Goal: Information Seeking & Learning: Understand process/instructions

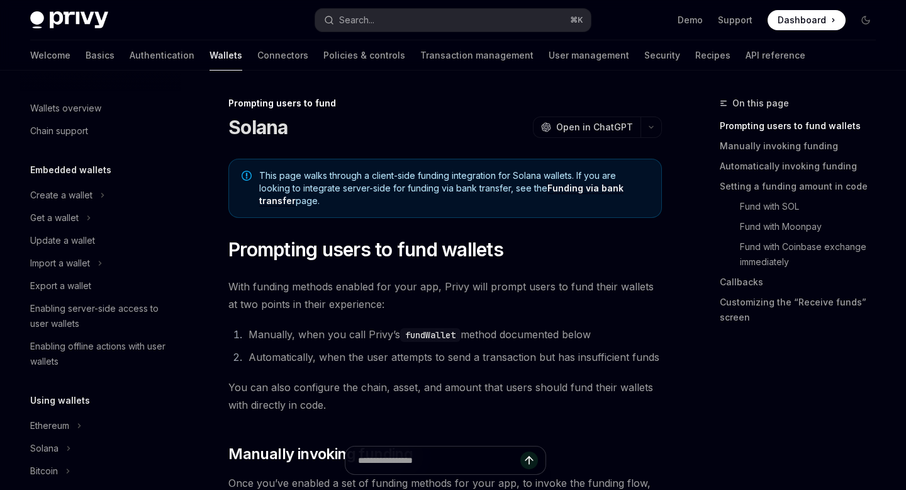
scroll to position [299, 0]
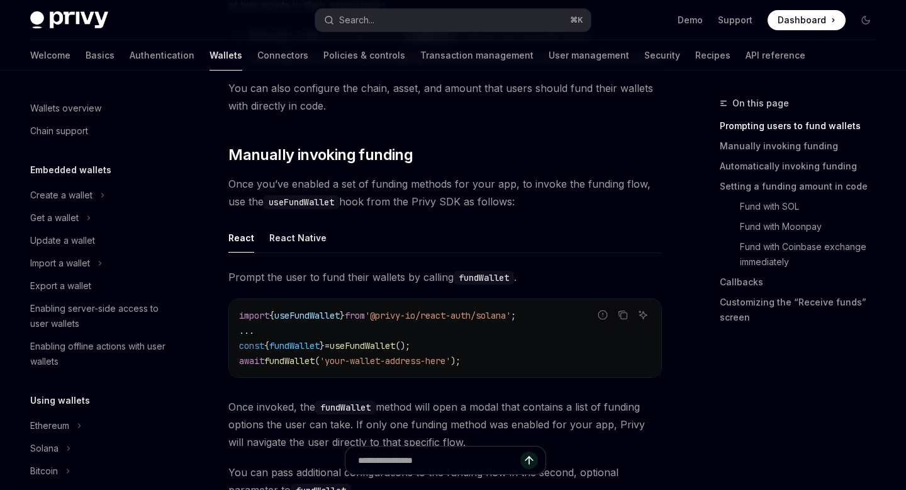
click at [368, 13] on div "Search..." at bounding box center [356, 20] width 35 height 15
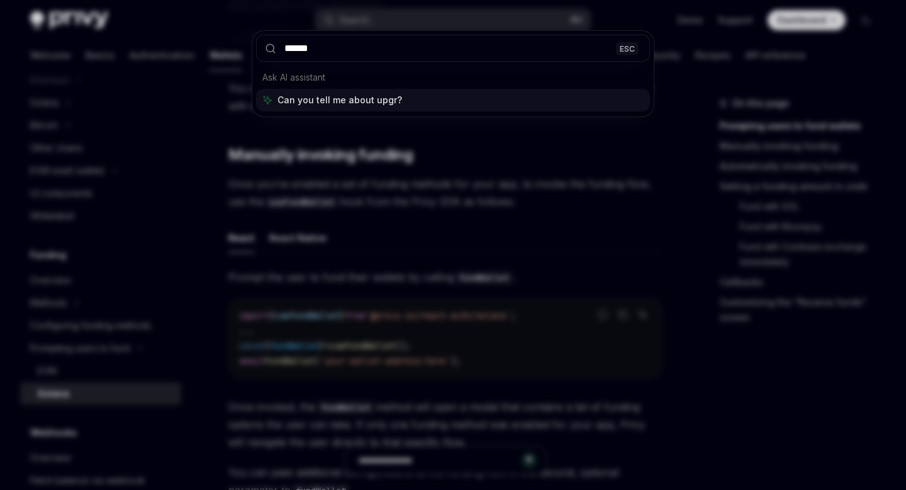
type input "*******"
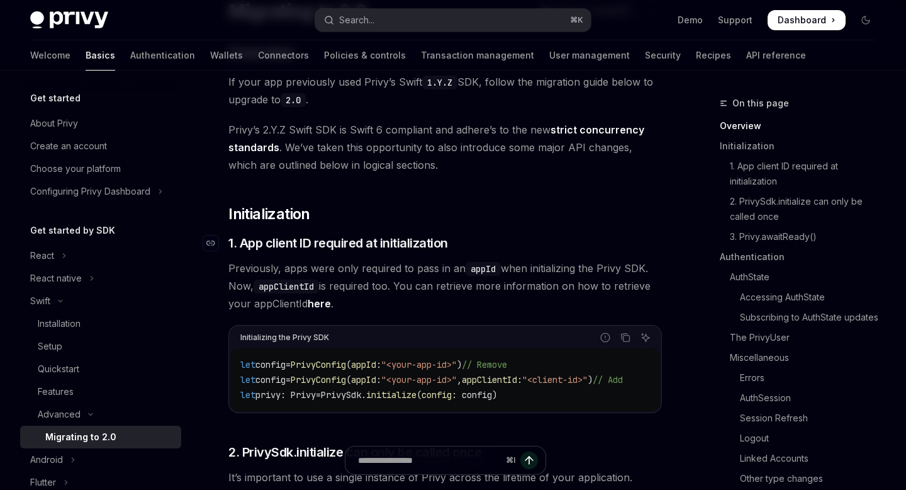
scroll to position [120, 0]
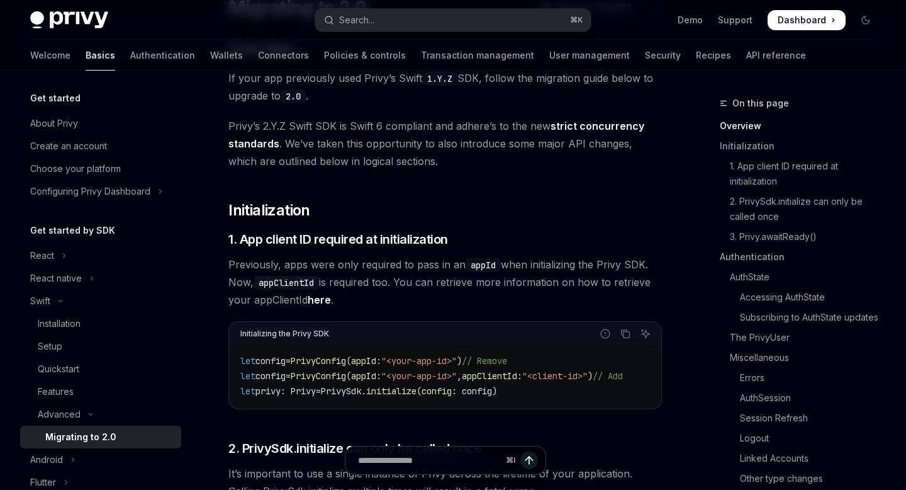
click at [342, 362] on span "PrivyConfig" at bounding box center [318, 360] width 55 height 11
copy span "PrivyConfig"
click at [508, 208] on h2 "​ Initialization" at bounding box center [445, 210] width 434 height 20
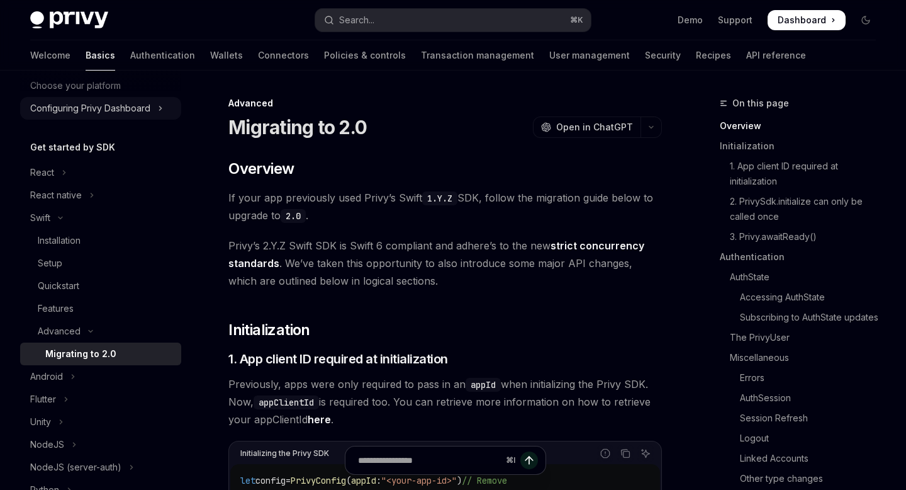
scroll to position [84, 0]
click at [764, 281] on link "AuthState" at bounding box center [803, 277] width 166 height 20
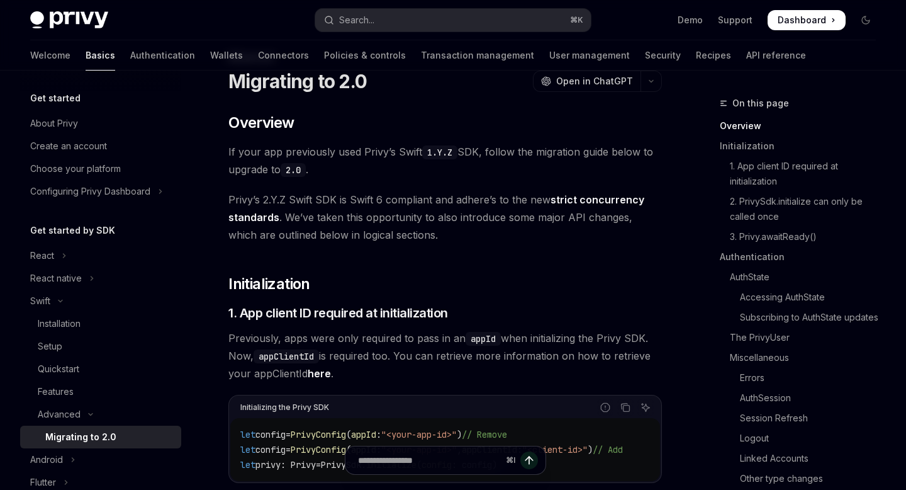
scroll to position [45, 0]
drag, startPoint x: 304, startPoint y: 171, endPoint x: 288, endPoint y: 171, distance: 16.4
click at [288, 171] on code "2.0" at bounding box center [293, 171] width 25 height 14
copy code "2.0"
click at [352, 21] on div "Search..." at bounding box center [356, 20] width 35 height 15
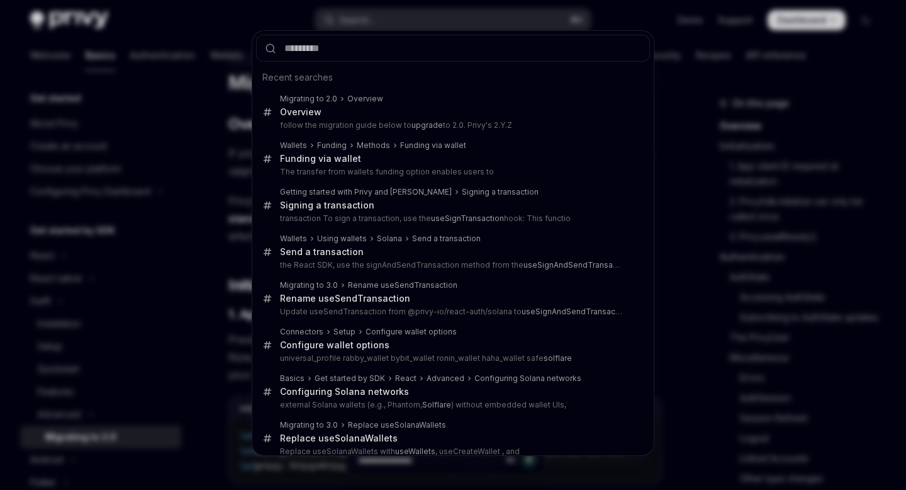
type input "***"
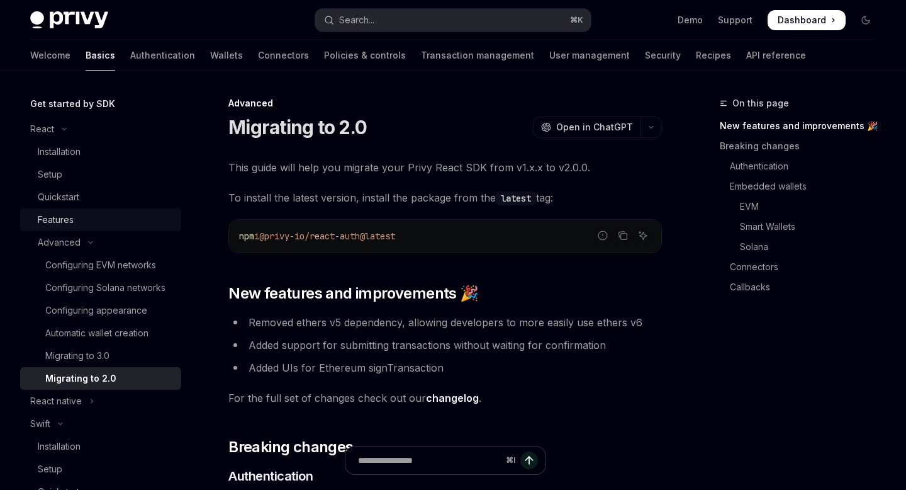
scroll to position [123, 0]
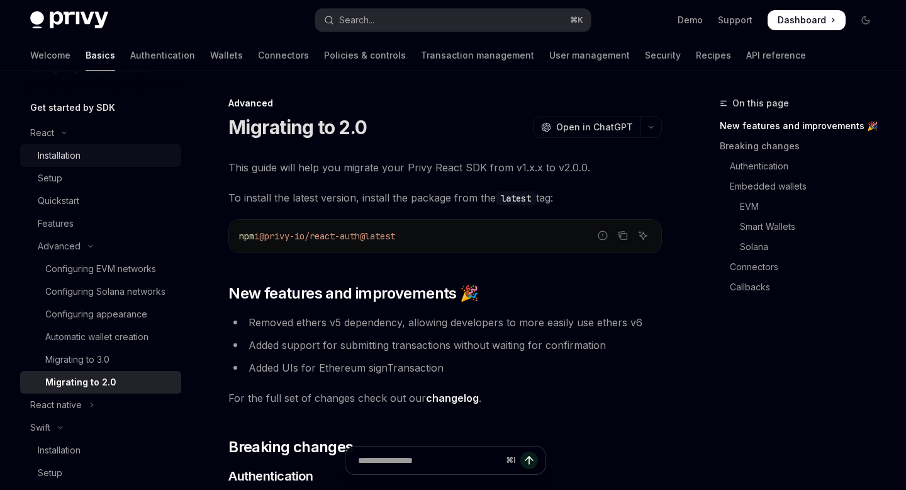
click at [61, 157] on div "Installation" at bounding box center [59, 155] width 43 height 15
type textarea "*"
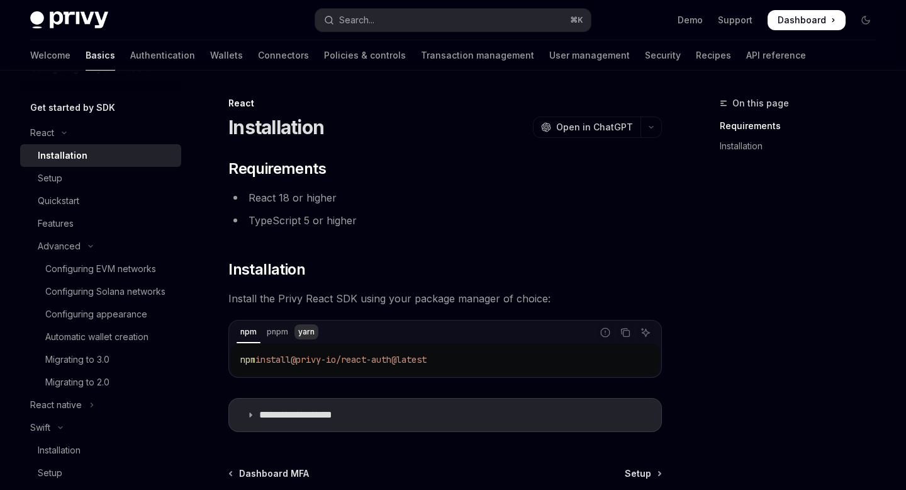
scroll to position [67, 0]
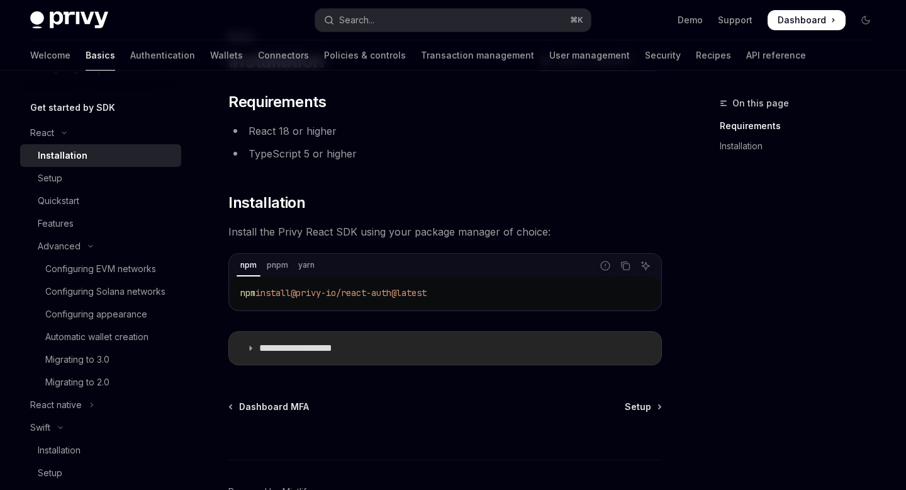
click at [295, 356] on summary "**********" at bounding box center [445, 348] width 432 height 33
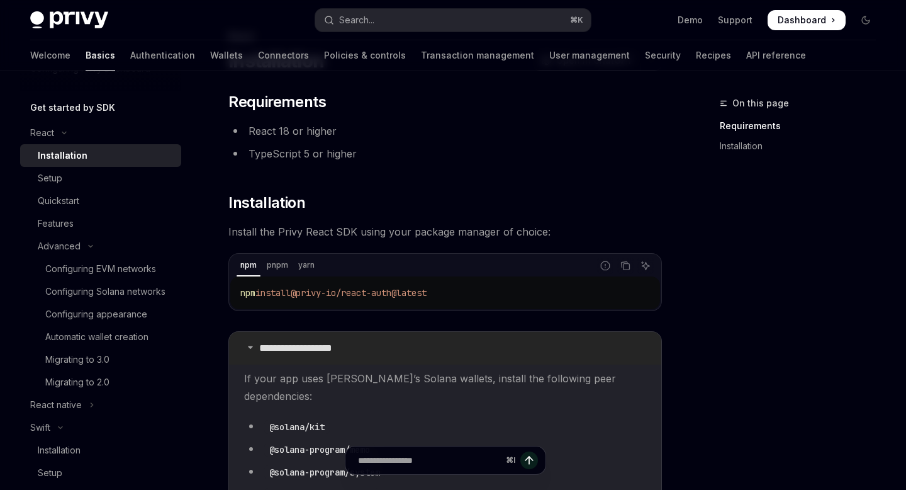
click at [295, 348] on p "**********" at bounding box center [310, 348] width 103 height 13
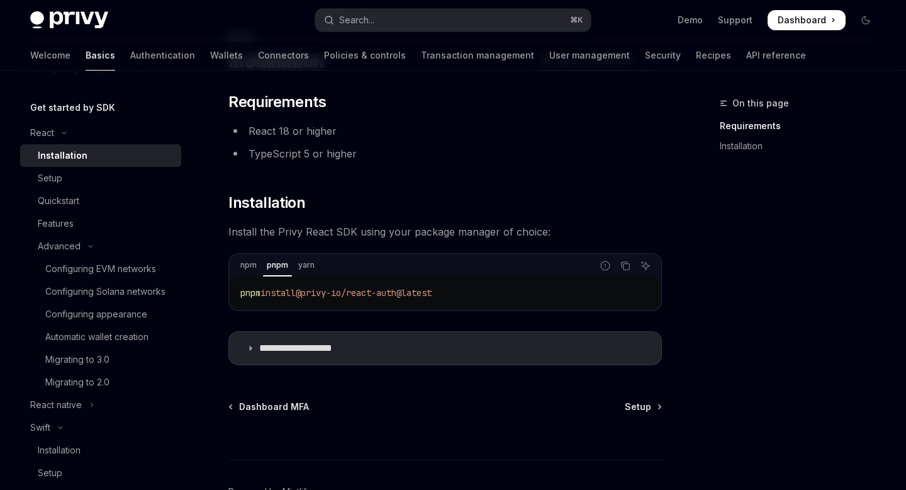
drag, startPoint x: 463, startPoint y: 291, endPoint x: 238, endPoint y: 293, distance: 224.7
click at [238, 293] on div "pnpm install @privy-io/react-auth@latest" at bounding box center [445, 292] width 430 height 33
copy span "pnpm install @privy-io/react-auth@latest"
click at [369, 18] on div "Search..." at bounding box center [356, 20] width 35 height 15
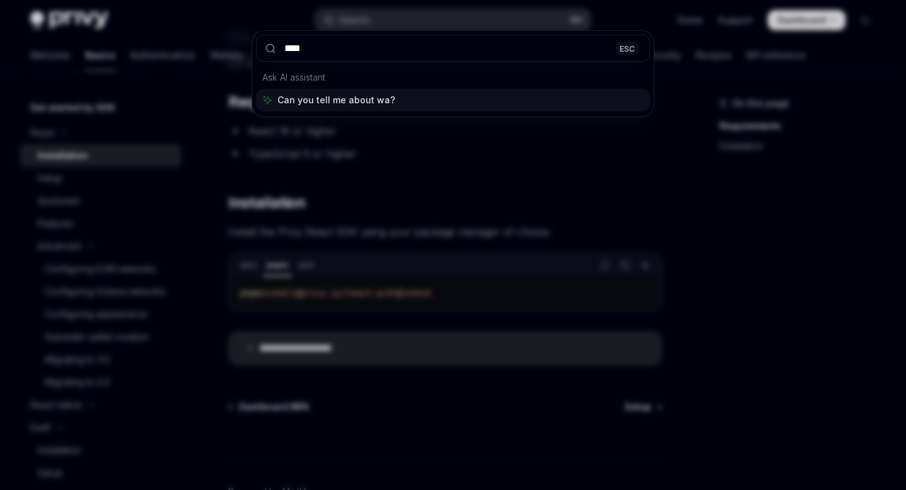
type input "*****"
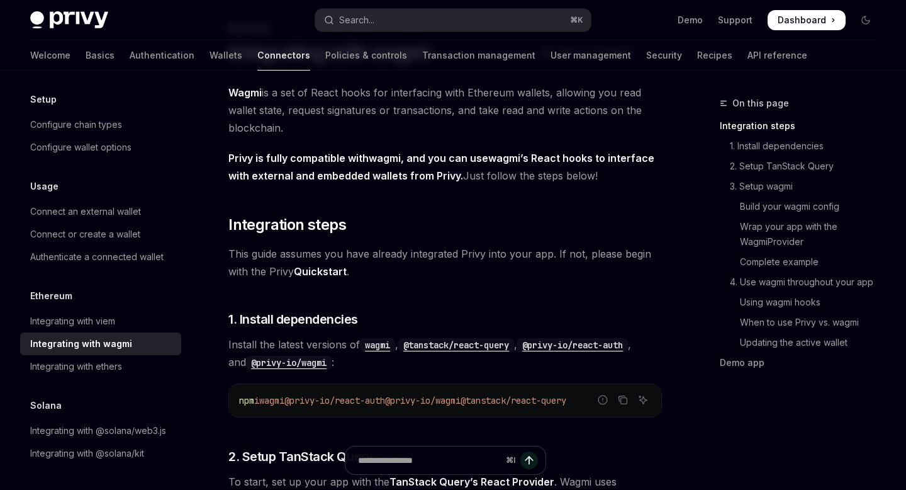
scroll to position [94, 0]
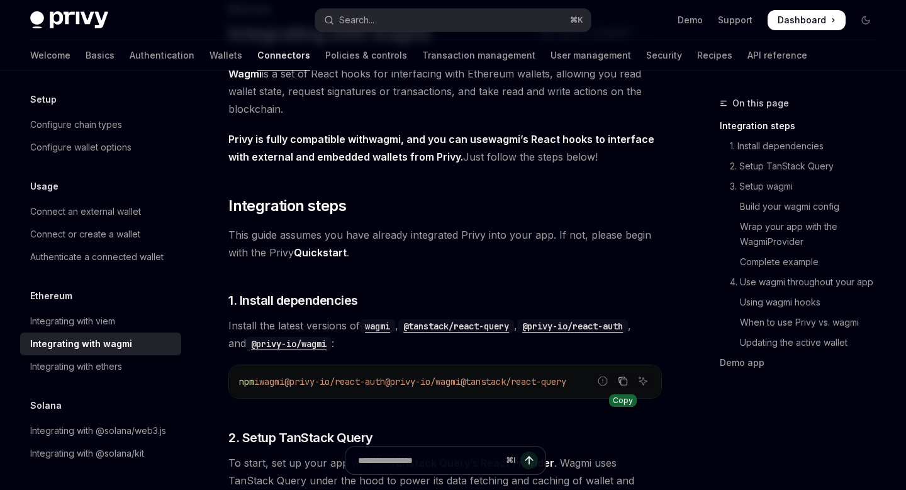
click at [623, 385] on icon "Copy the contents from the code block" at bounding box center [624, 382] width 6 height 6
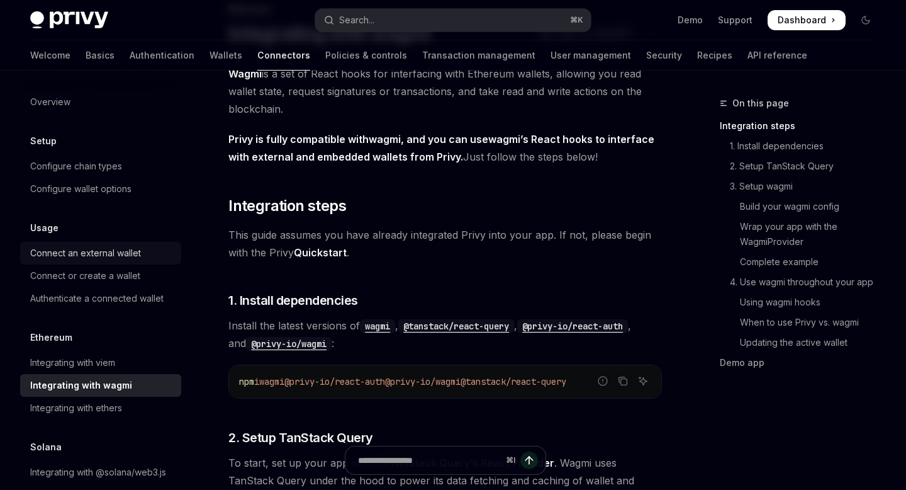
scroll to position [86, 0]
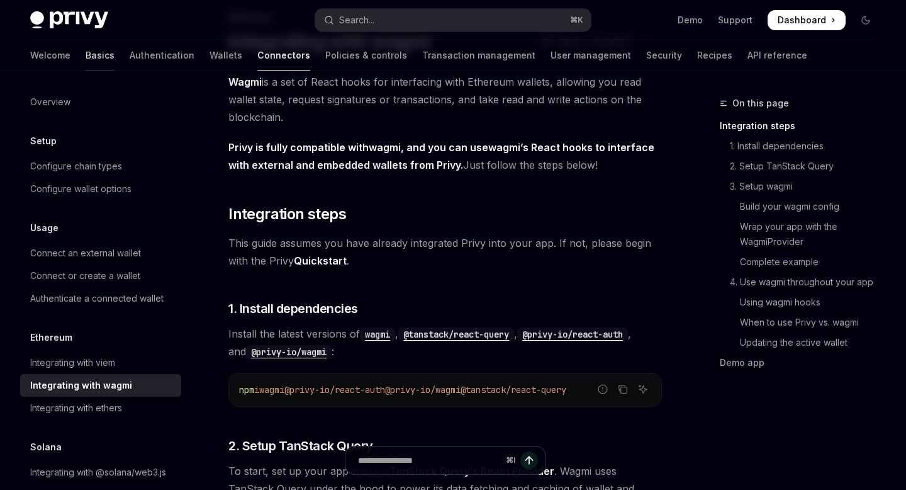
click at [86, 54] on link "Basics" at bounding box center [100, 55] width 29 height 30
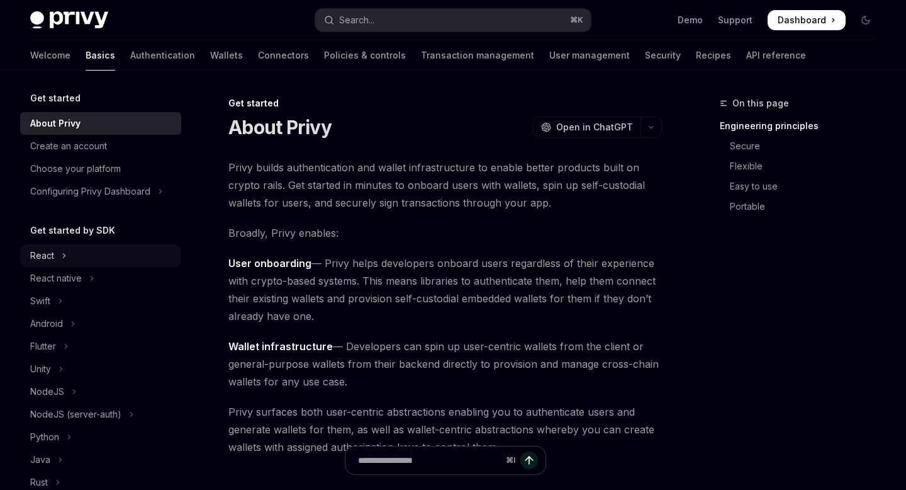
click at [47, 254] on div "React" at bounding box center [42, 255] width 24 height 15
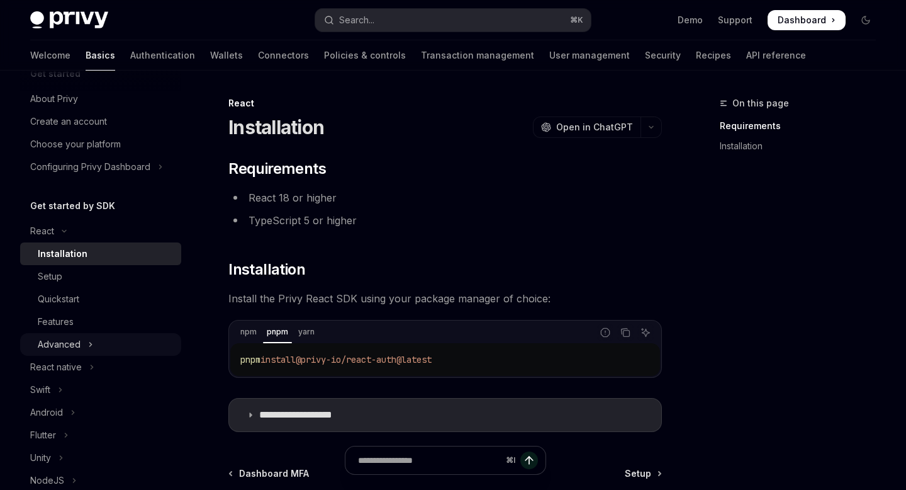
click at [69, 346] on div "Advanced" at bounding box center [59, 344] width 43 height 15
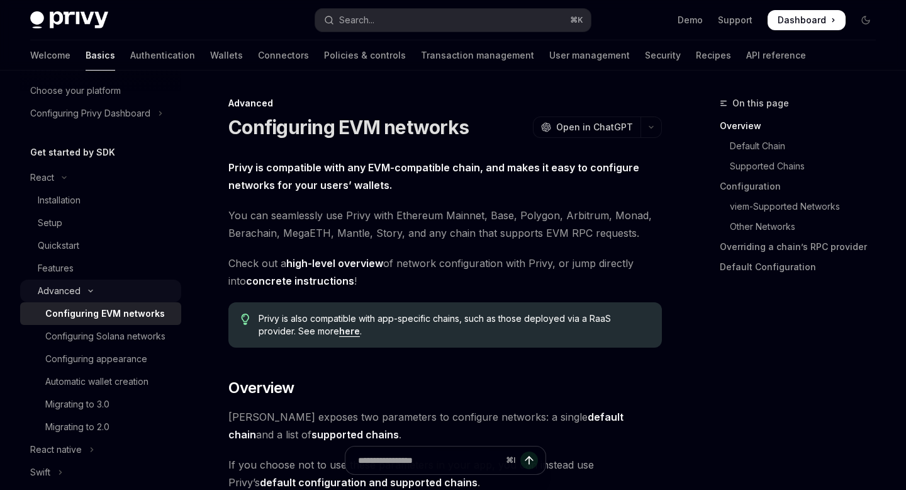
scroll to position [82, 0]
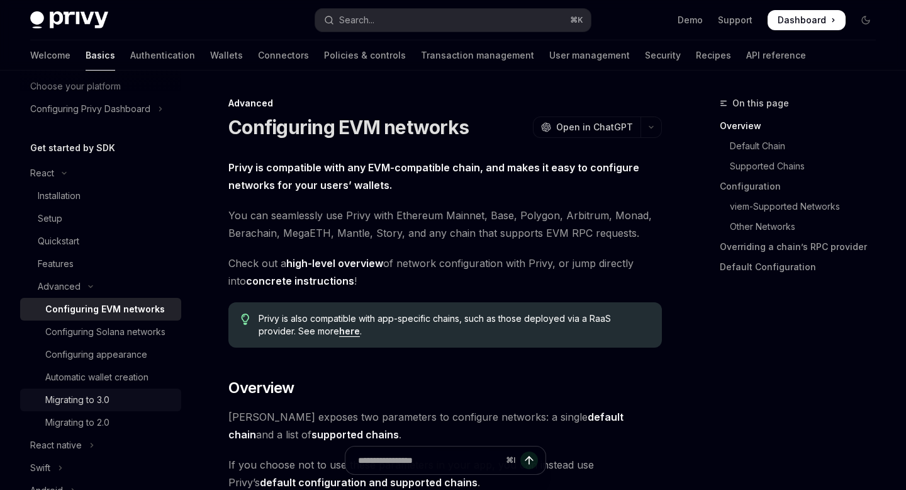
click at [76, 403] on div "Migrating to 3.0" at bounding box center [77, 399] width 64 height 15
type textarea "*"
